Goal: Information Seeking & Learning: Learn about a topic

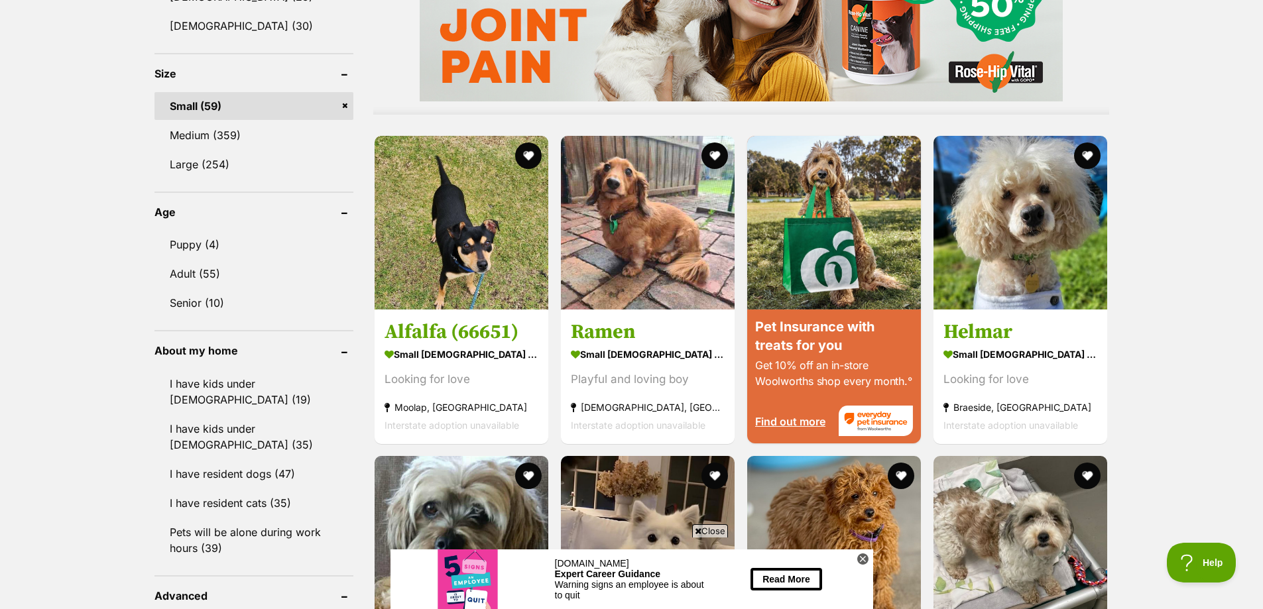
scroll to position [1193, 0]
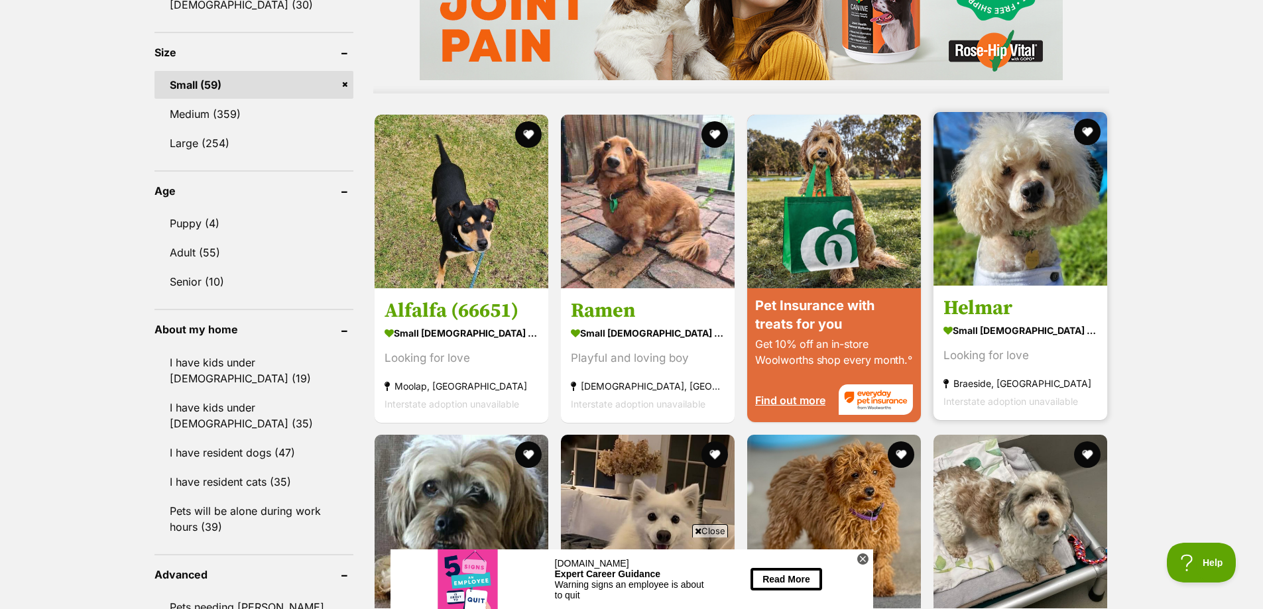
click at [1012, 170] on img at bounding box center [1020, 199] width 174 height 174
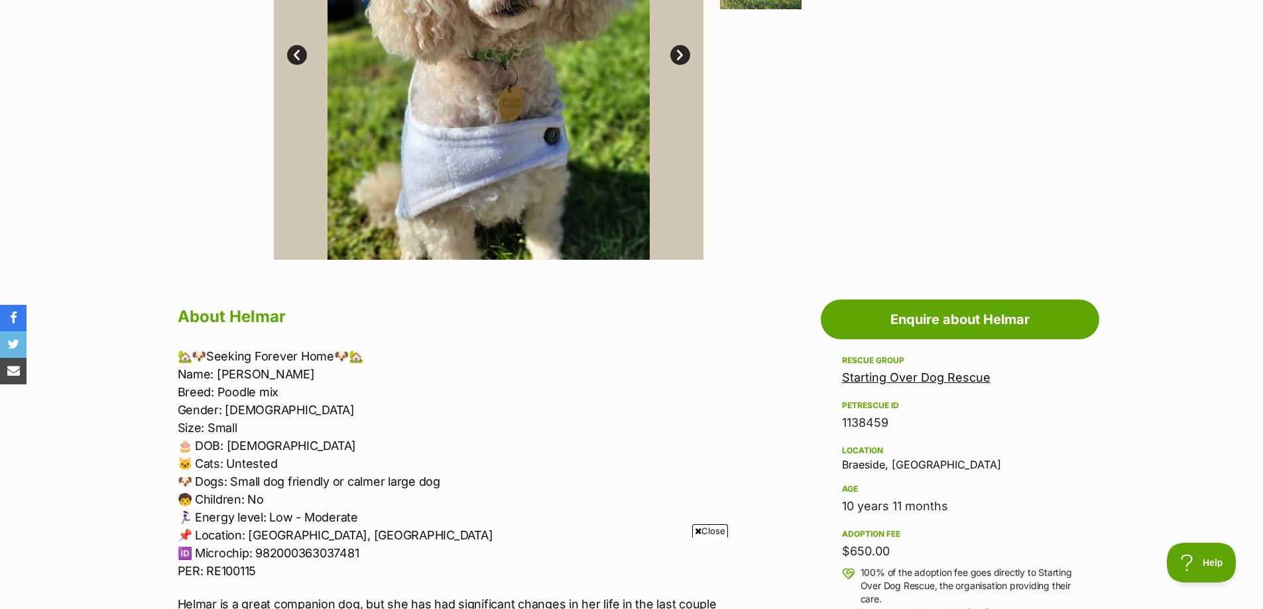
scroll to position [199, 0]
